Goal: Task Accomplishment & Management: Manage account settings

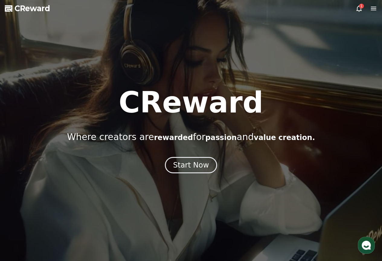
click at [360, 8] on icon at bounding box center [359, 8] width 7 height 7
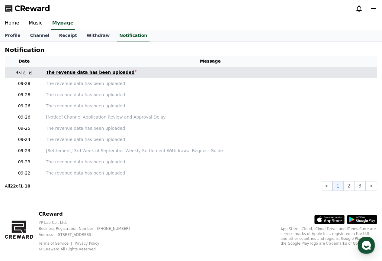
click at [143, 72] on link "The revenue data has been uploaded" at bounding box center [210, 72] width 329 height 6
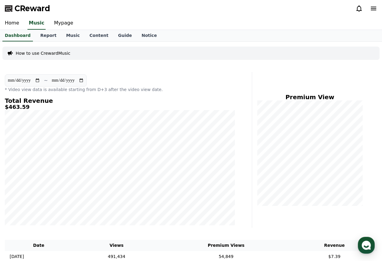
click at [119, 86] on div "**********" at bounding box center [120, 83] width 230 height 18
click at [46, 32] on link "Report" at bounding box center [48, 35] width 26 height 11
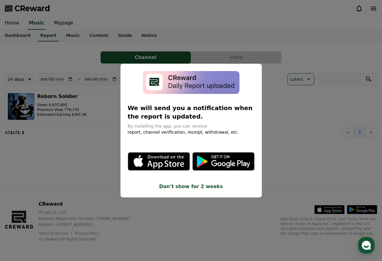
click at [271, 122] on button "close modal" at bounding box center [191, 130] width 382 height 261
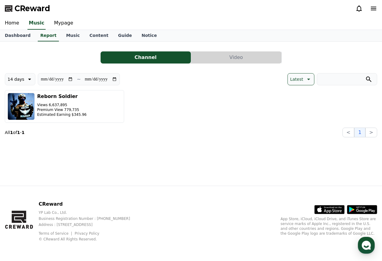
click at [217, 57] on button "Video" at bounding box center [236, 57] width 90 height 12
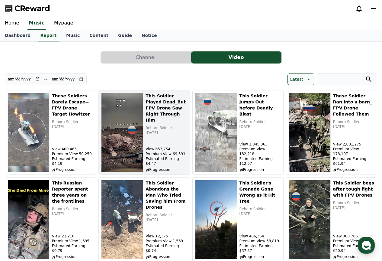
click at [176, 163] on p "Estimated Earning $4.47" at bounding box center [166, 161] width 41 height 10
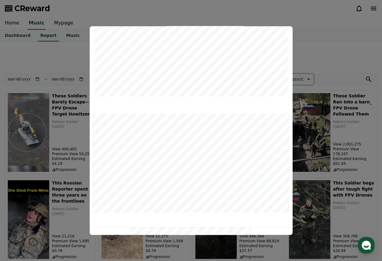
scroll to position [223, 0]
click at [345, 42] on button "close modal" at bounding box center [191, 130] width 382 height 261
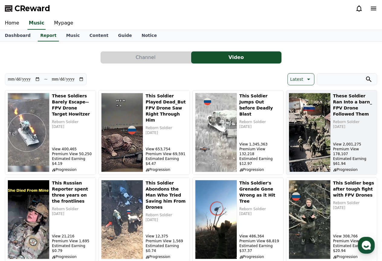
click at [352, 156] on p "Premium View 178,107" at bounding box center [353, 152] width 41 height 10
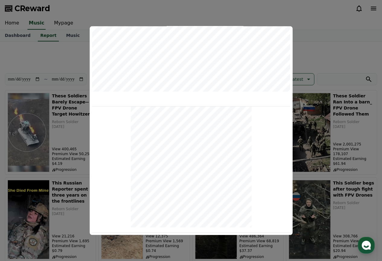
click at [318, 43] on button "close modal" at bounding box center [191, 130] width 382 height 261
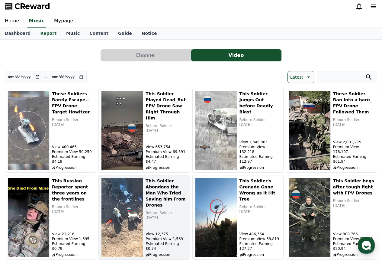
scroll to position [0, 0]
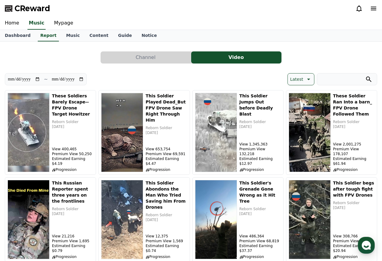
click at [160, 55] on button "Channel" at bounding box center [146, 57] width 90 height 12
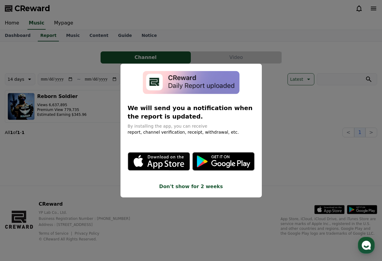
click at [267, 65] on button "close modal" at bounding box center [191, 130] width 382 height 261
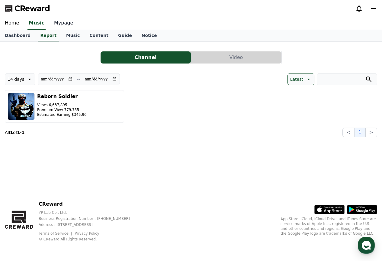
click at [63, 21] on link "Mypage" at bounding box center [63, 23] width 29 height 13
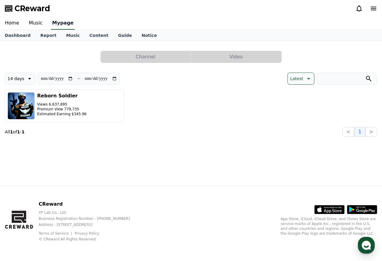
select select "**********"
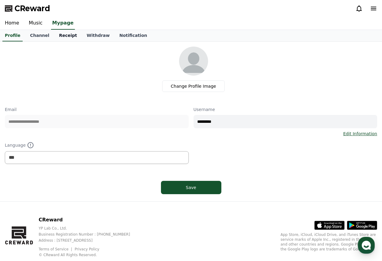
click at [62, 32] on link "Receipt" at bounding box center [68, 35] width 28 height 11
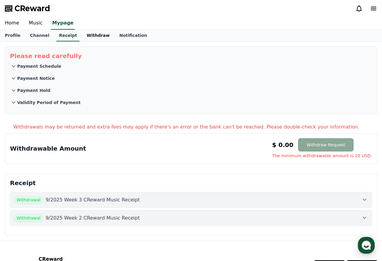
click at [82, 34] on link "Withdraw" at bounding box center [98, 35] width 33 height 11
